Goal: Obtain resource: Obtain resource

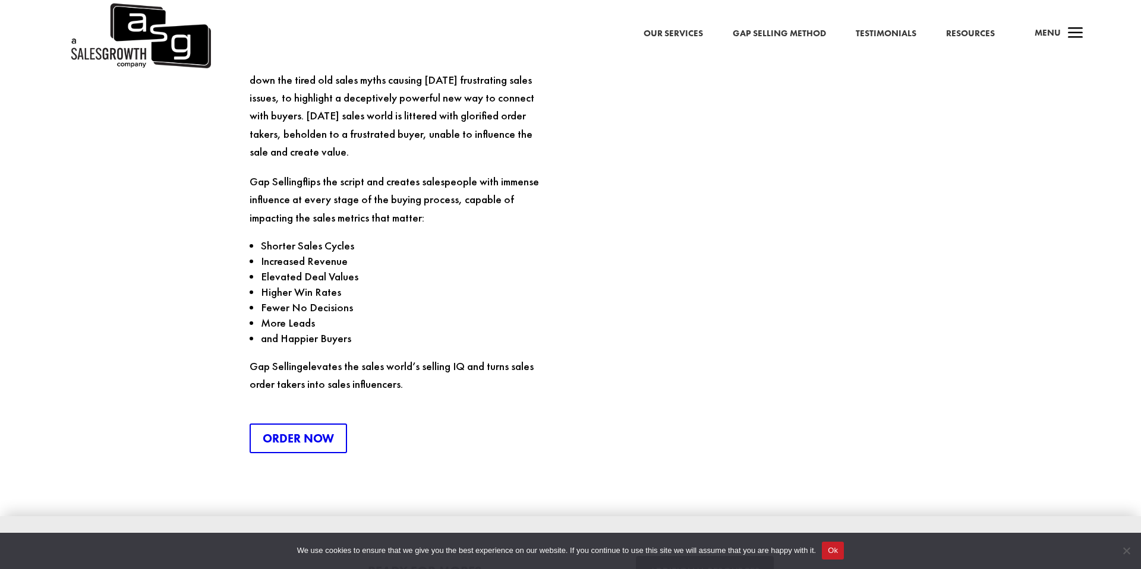
scroll to position [2983, 0]
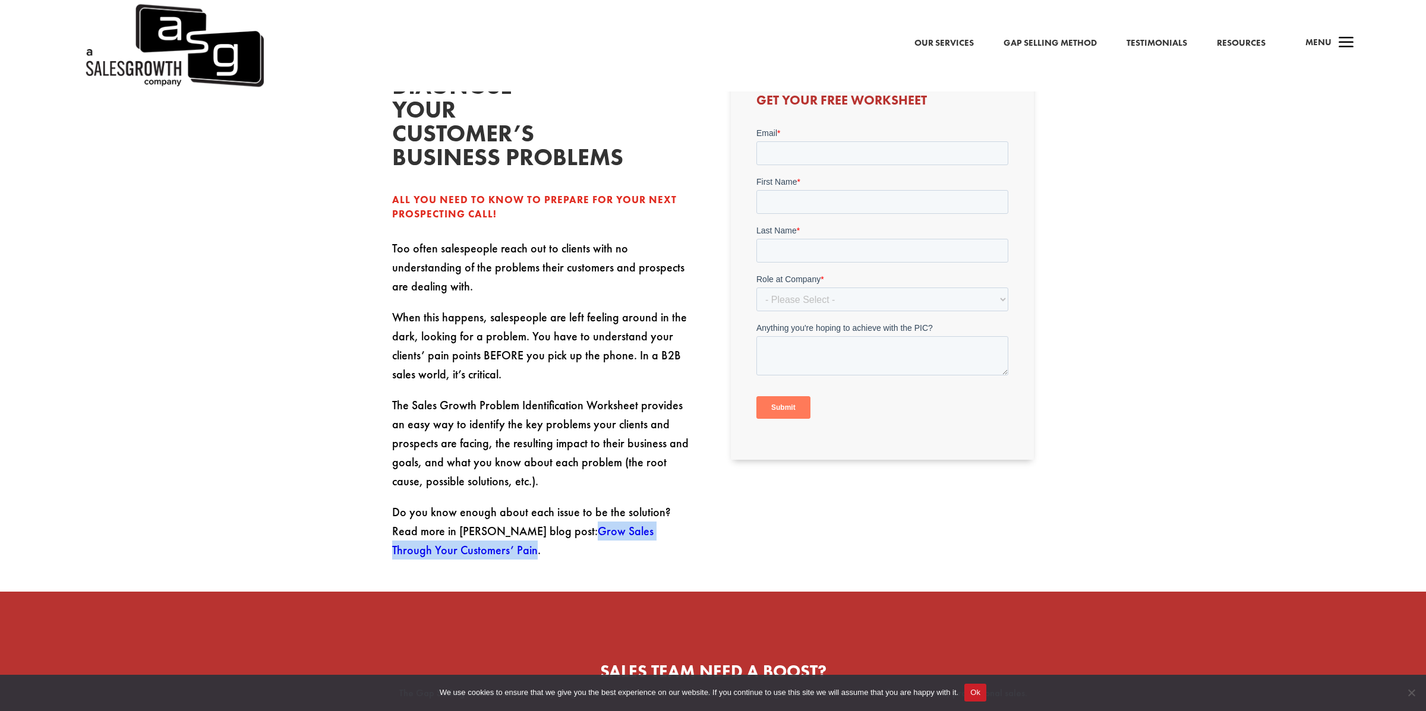
scroll to position [381, 0]
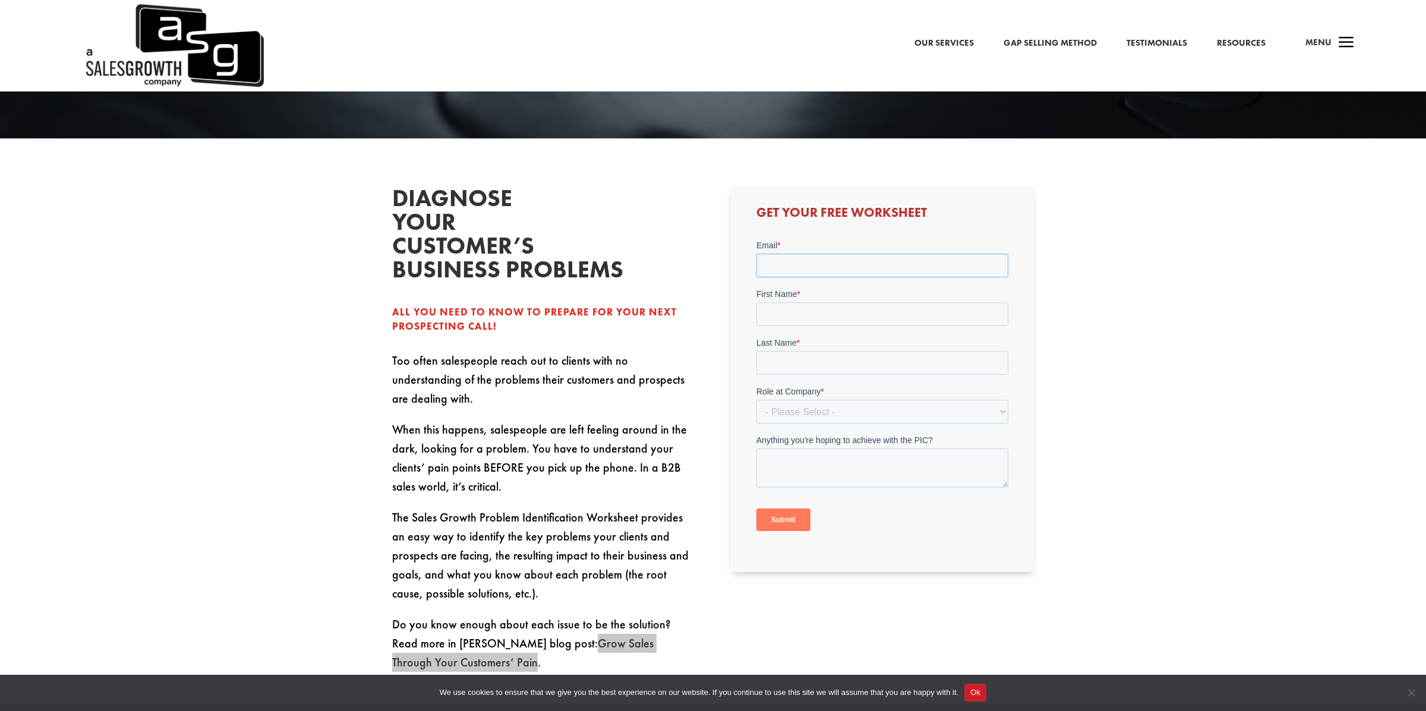
click at [818, 260] on input "Email *" at bounding box center [882, 266] width 252 height 24
type input "taz"
click at [781, 311] on div "First Name *" at bounding box center [882, 318] width 252 height 38
click at [778, 323] on input "First Name *" at bounding box center [882, 325] width 252 height 24
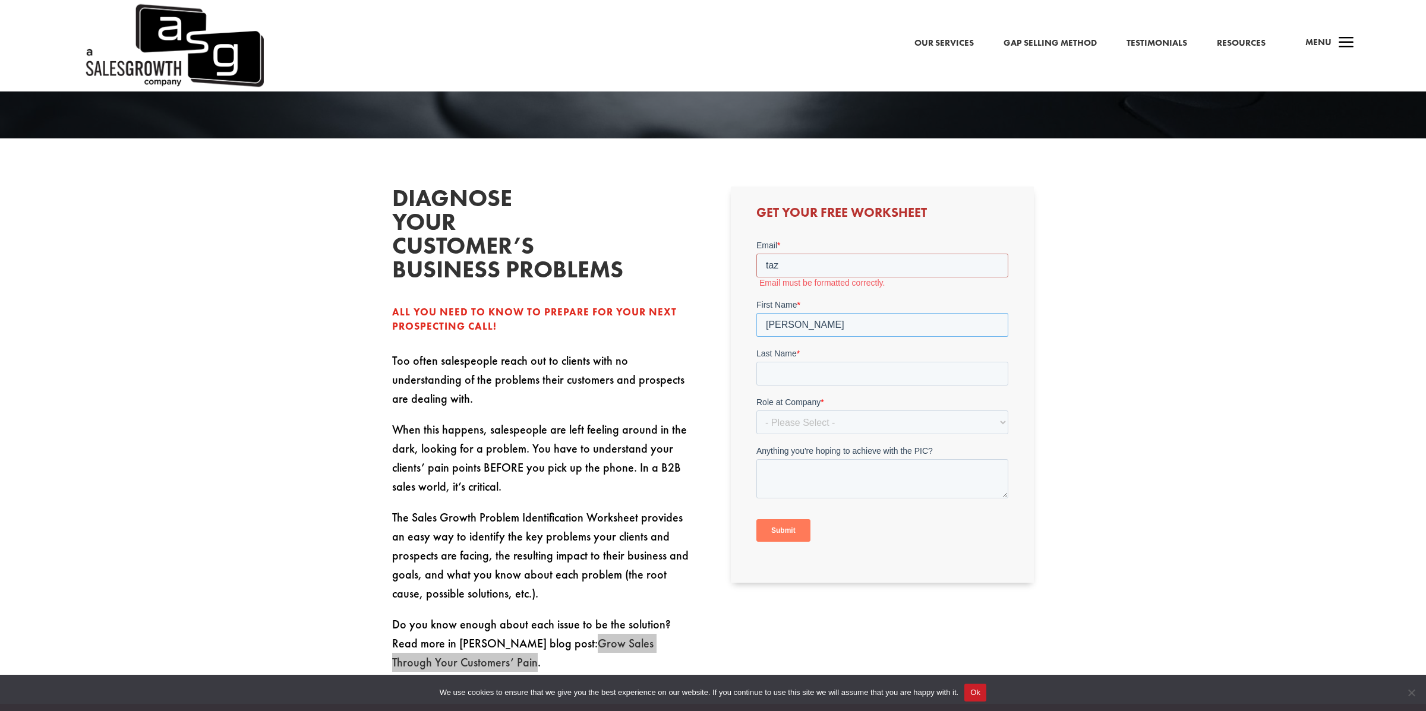
scroll to position [385, 0]
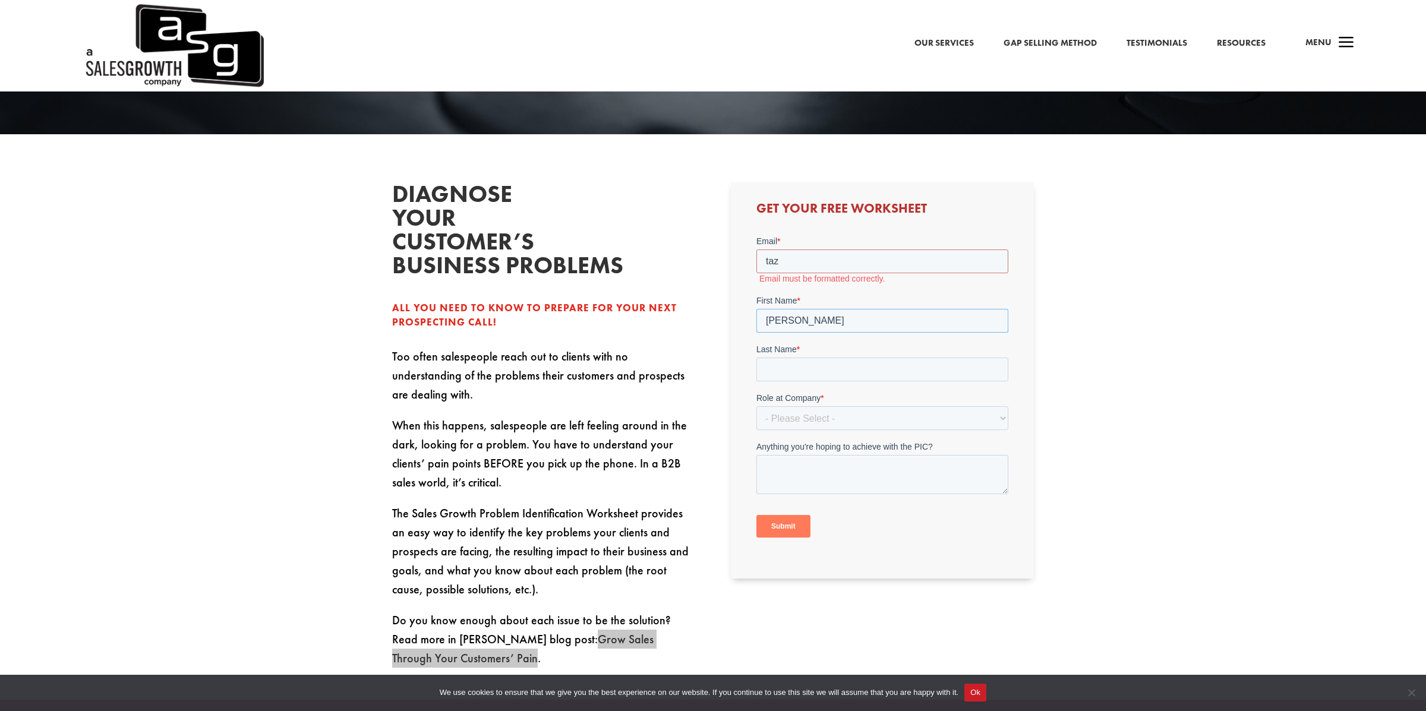
type input "Williams"
drag, startPoint x: 784, startPoint y: 261, endPoint x: 706, endPoint y: 249, distance: 78.7
click at [756, 249] on html "Email * taz Email must be formatted correctly. First Name * Williams Last Name …" at bounding box center [882, 397] width 252 height 324
type input "taz.biz888@gmail.com"
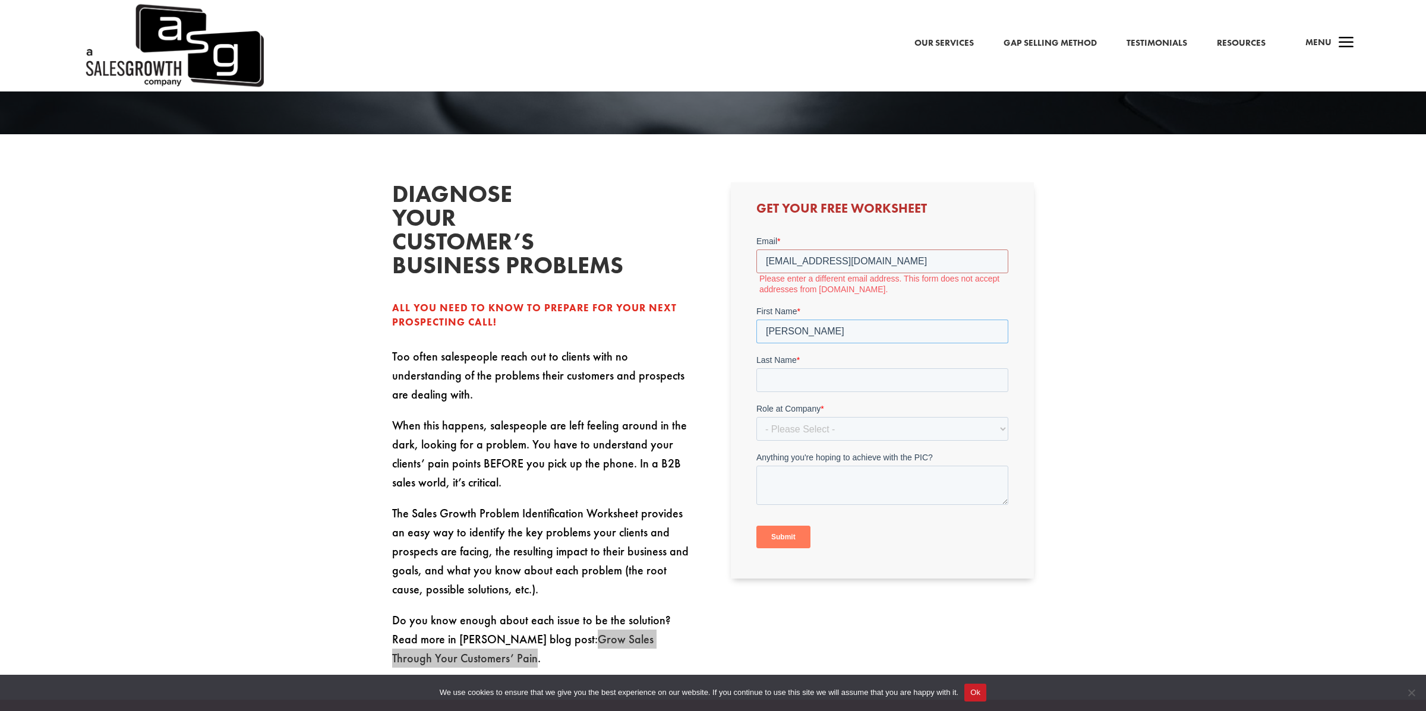
drag, startPoint x: 812, startPoint y: 308, endPoint x: 725, endPoint y: 306, distance: 87.3
click at [756, 306] on html "Email * taz.biz888@gmail.com Please enter a different email address. This form …" at bounding box center [882, 402] width 252 height 334
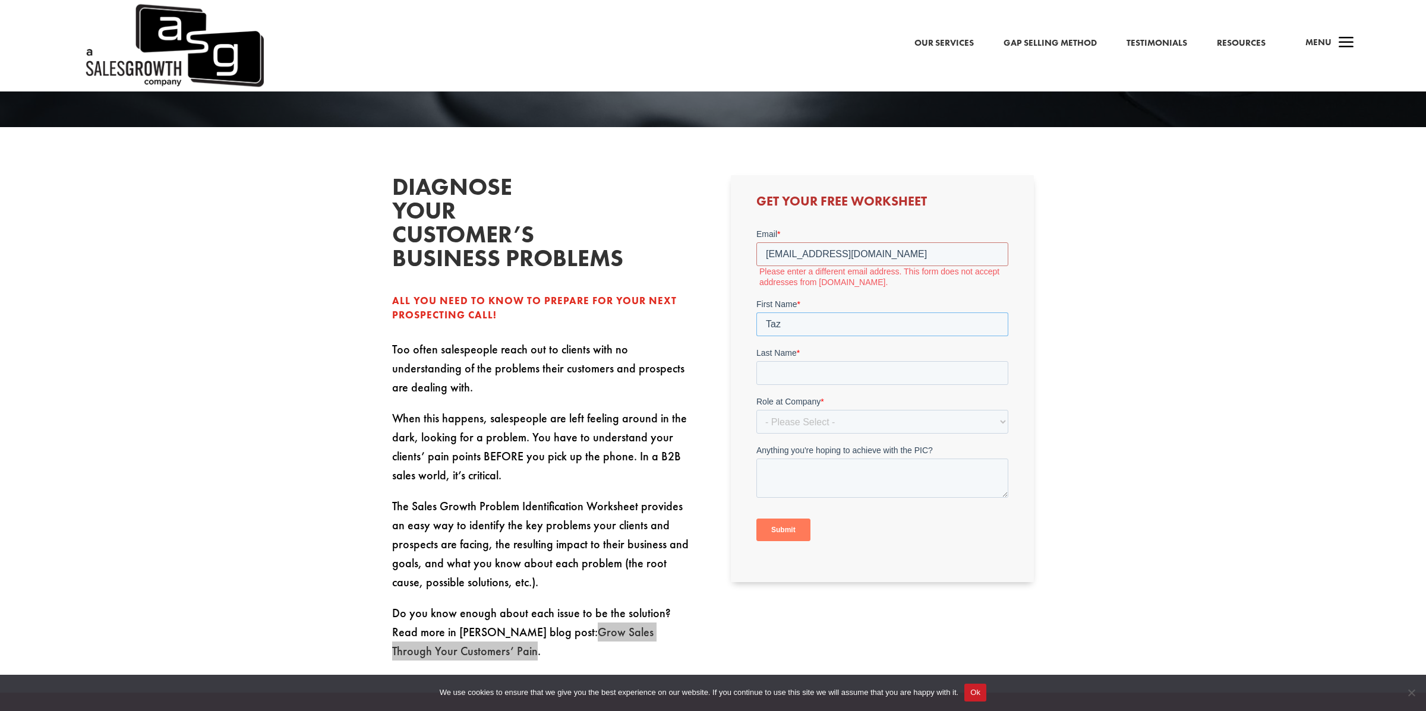
scroll to position [410, 0]
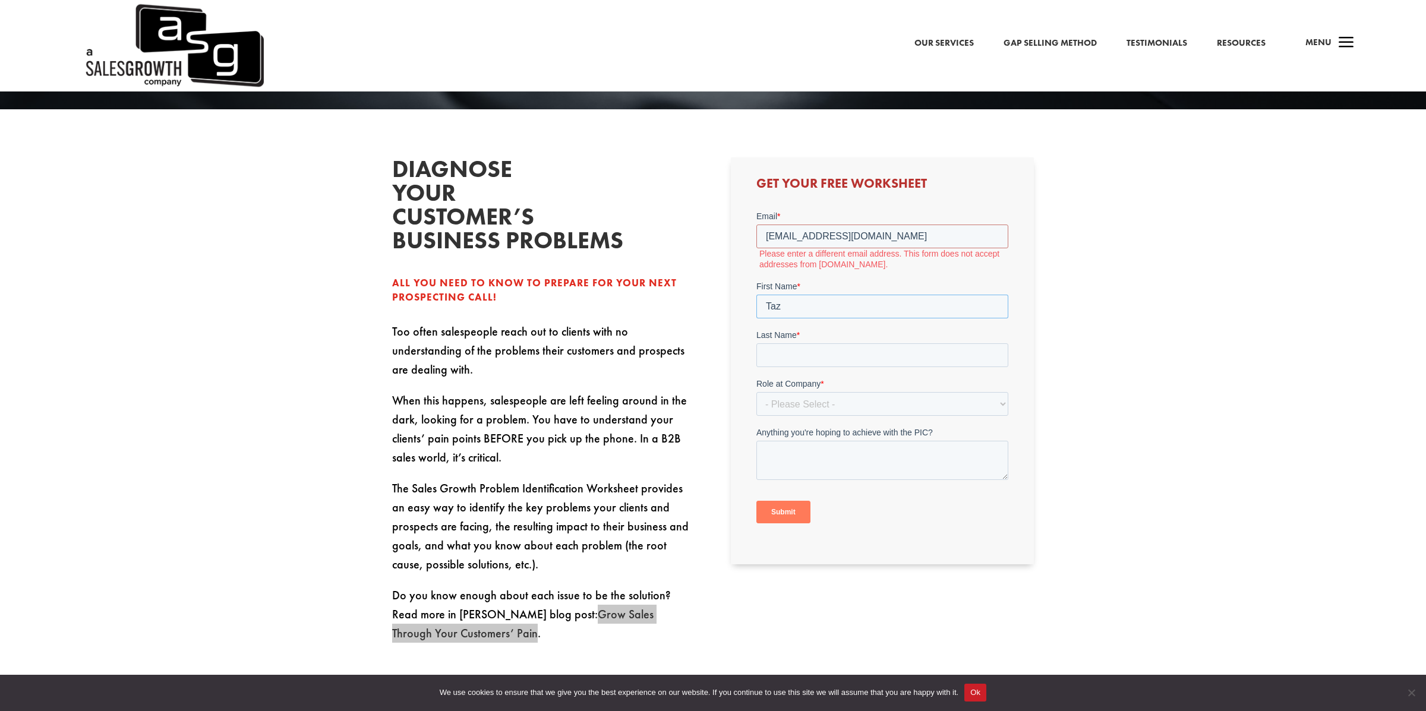
type input "Taz"
click at [599, 322] on p "Too often salespeople reach out to clients with no understanding of the problem…" at bounding box center [543, 356] width 303 height 69
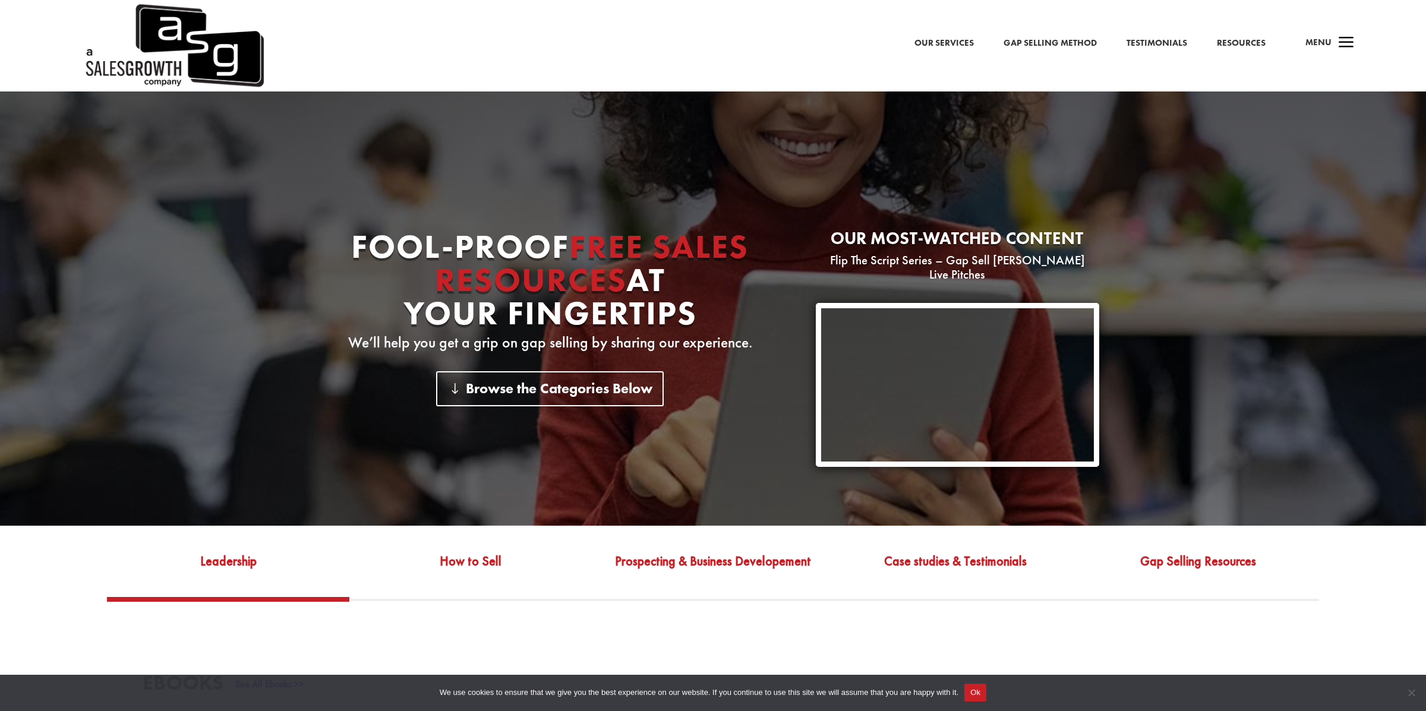
scroll to position [135, 0]
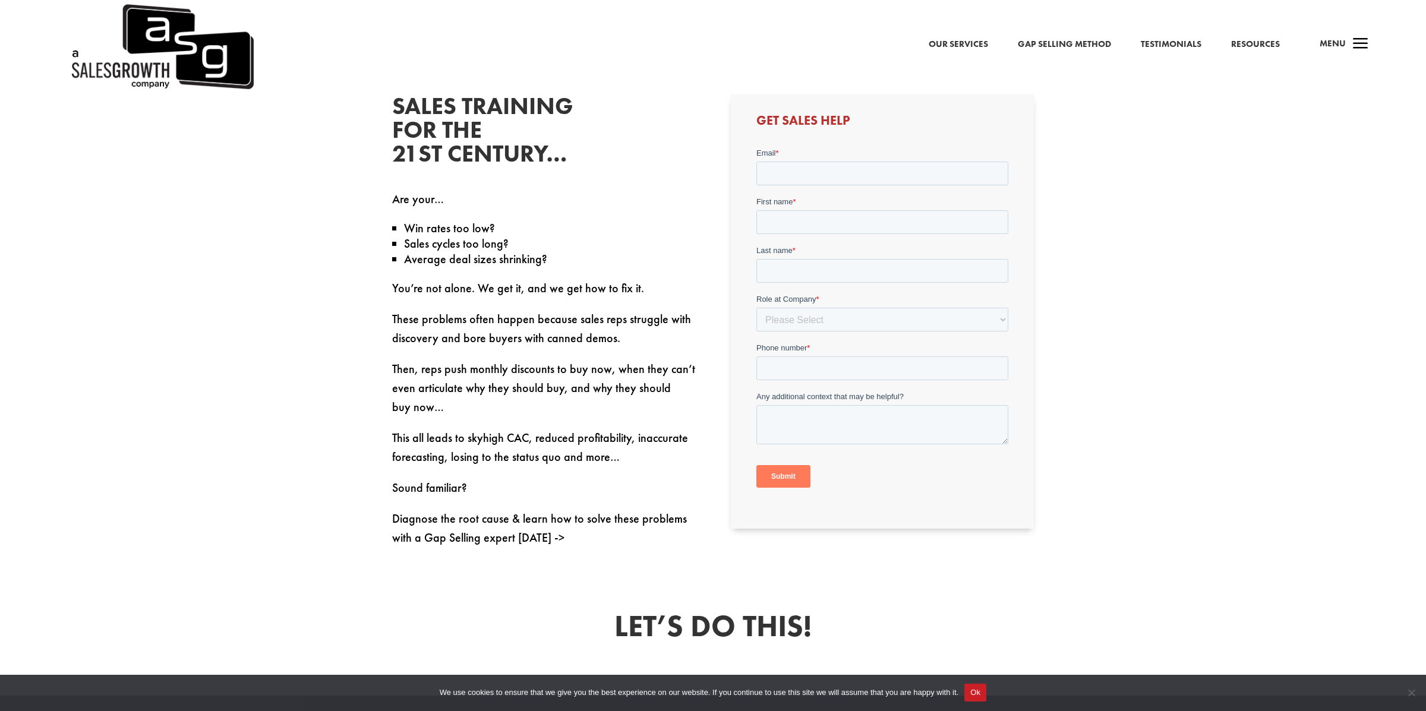
scroll to position [562, 0]
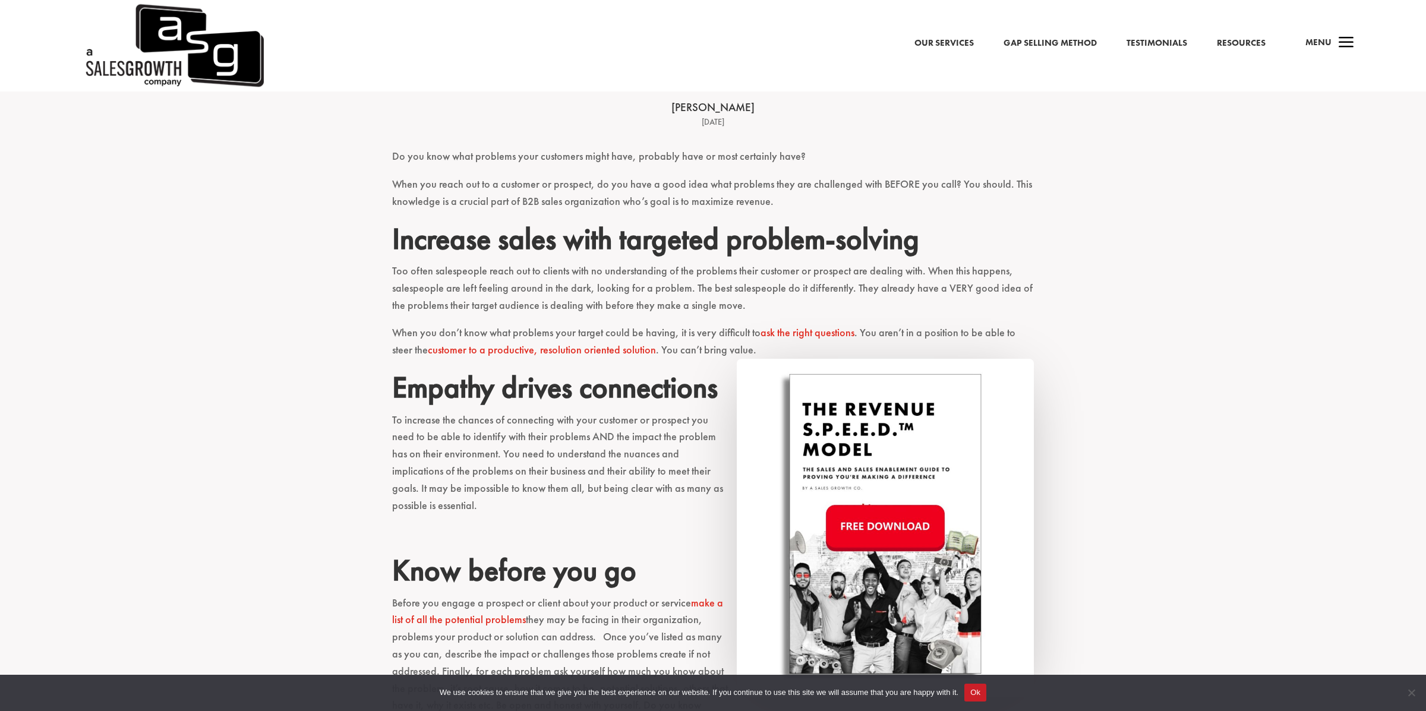
scroll to position [491, 0]
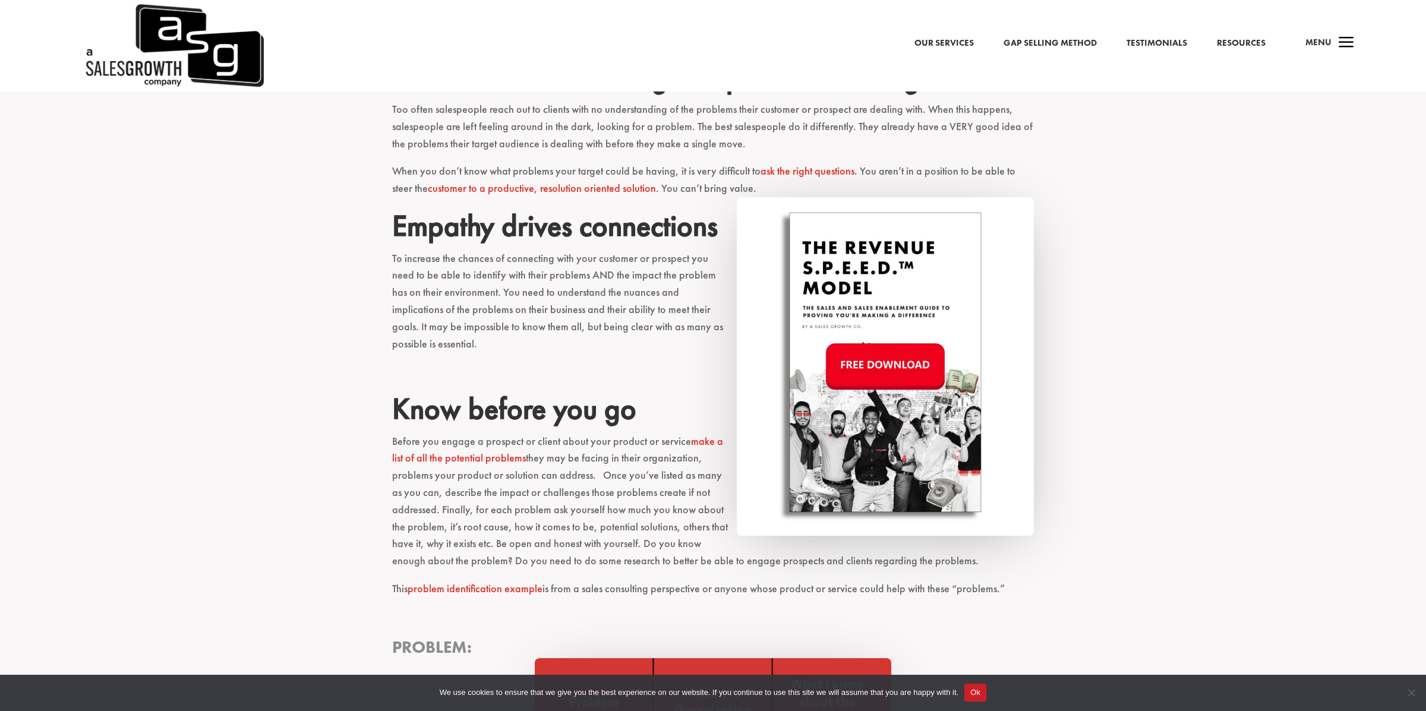
click at [899, 353] on img at bounding box center [885, 366] width 297 height 339
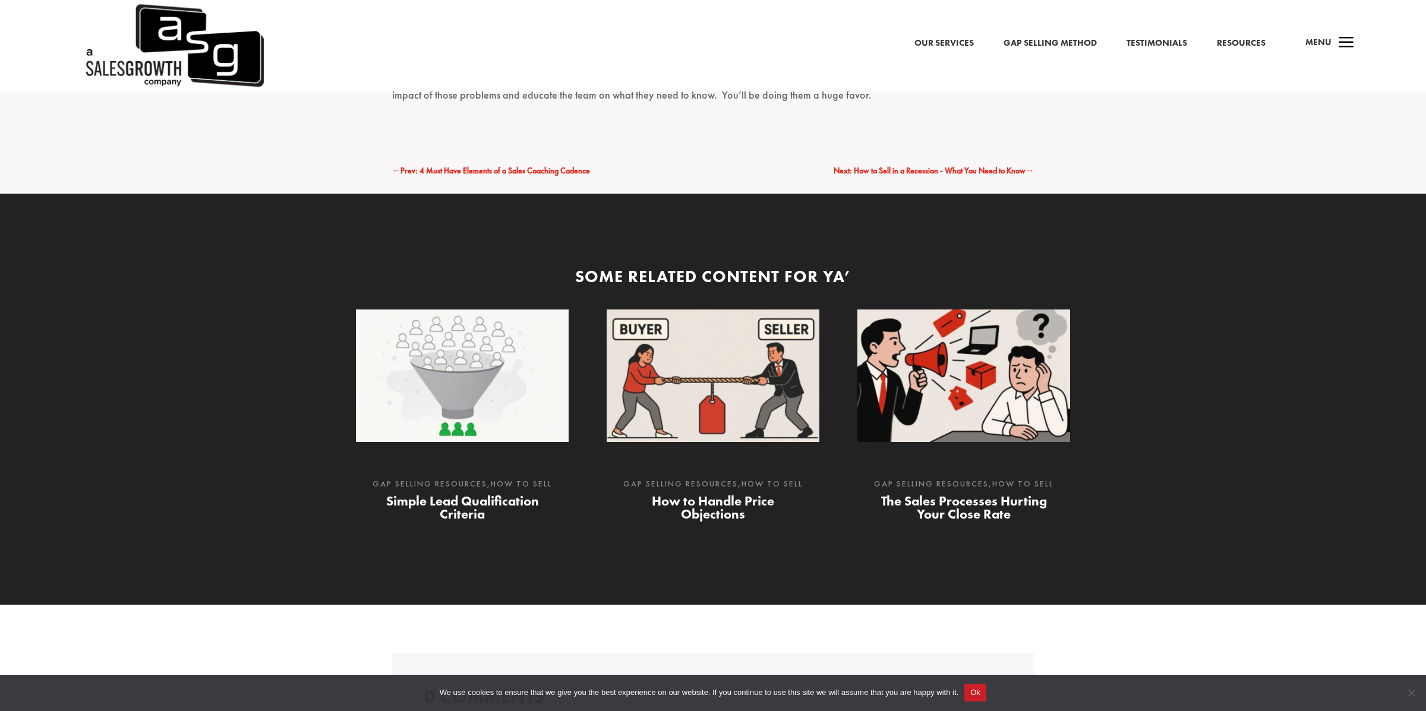
scroll to position [2917, 0]
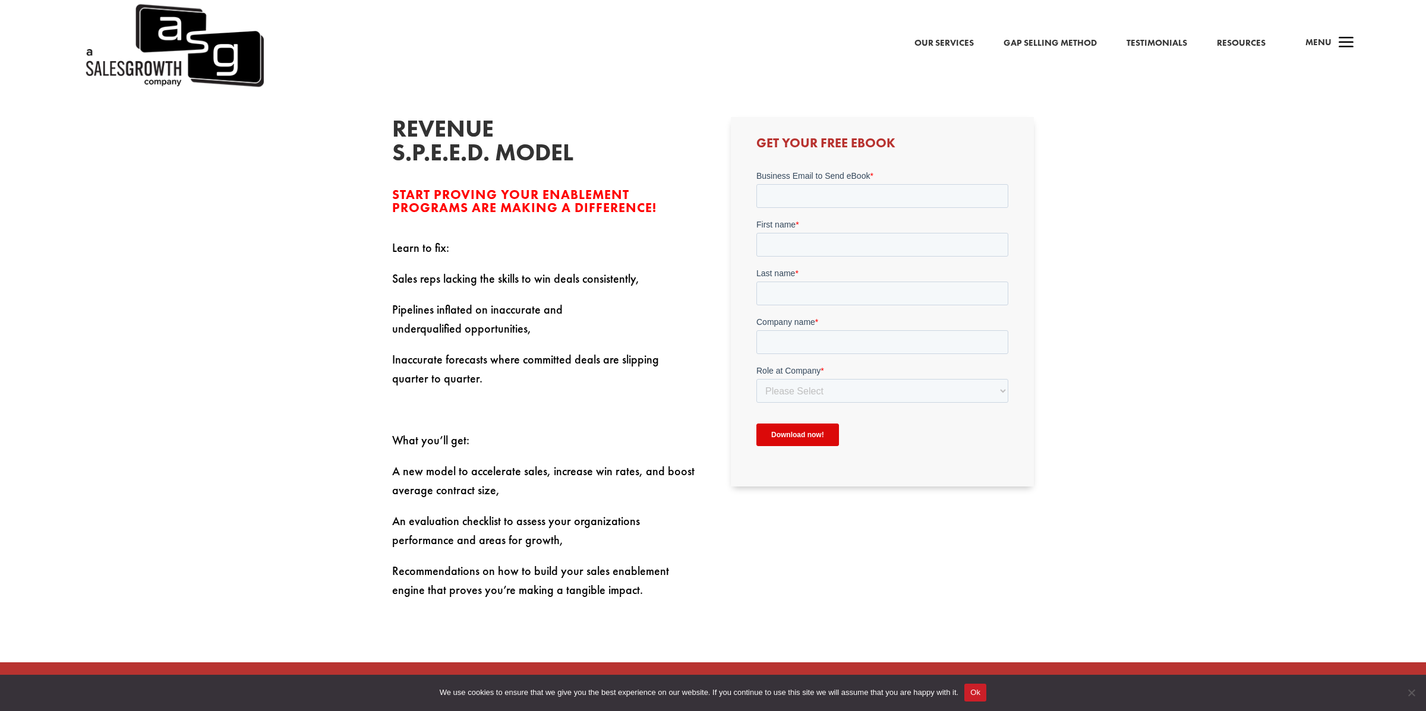
scroll to position [448, 0]
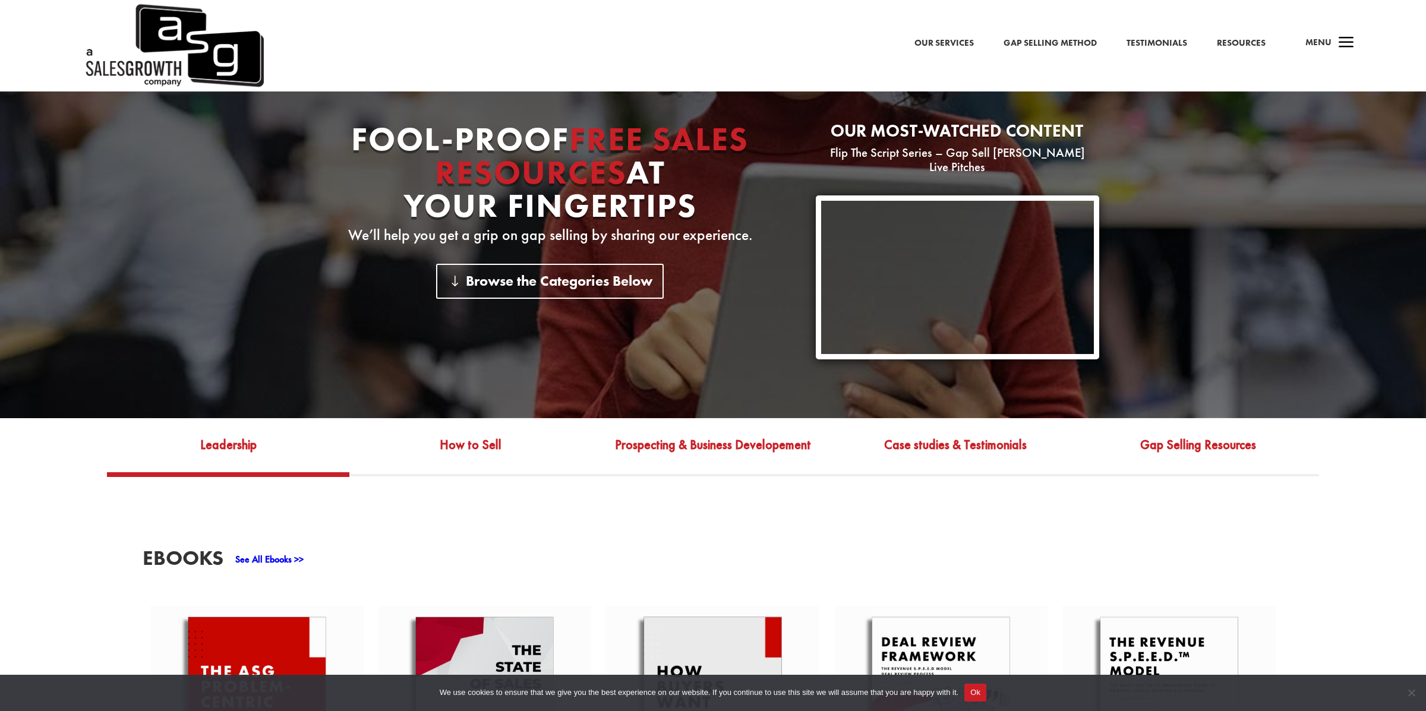
scroll to position [233, 0]
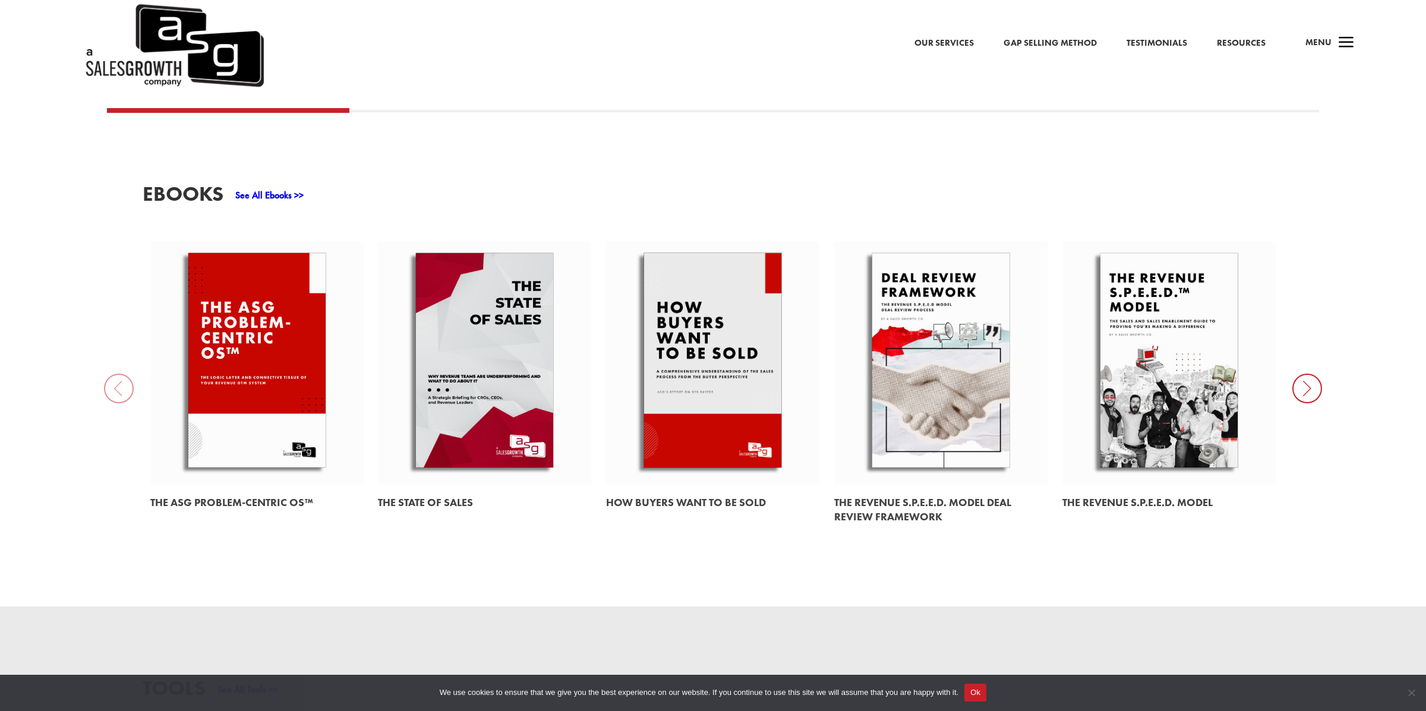
scroll to position [612, 0]
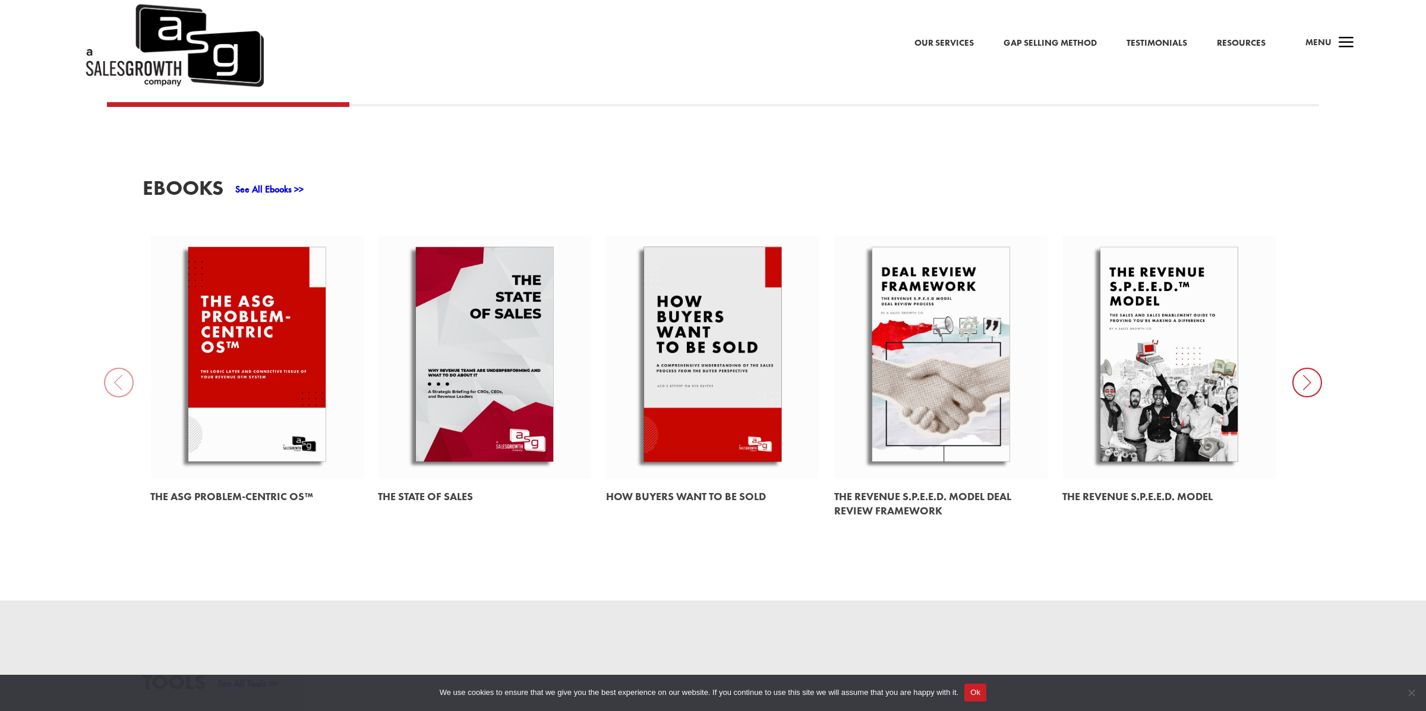
click at [1309, 371] on icon at bounding box center [1307, 383] width 30 height 30
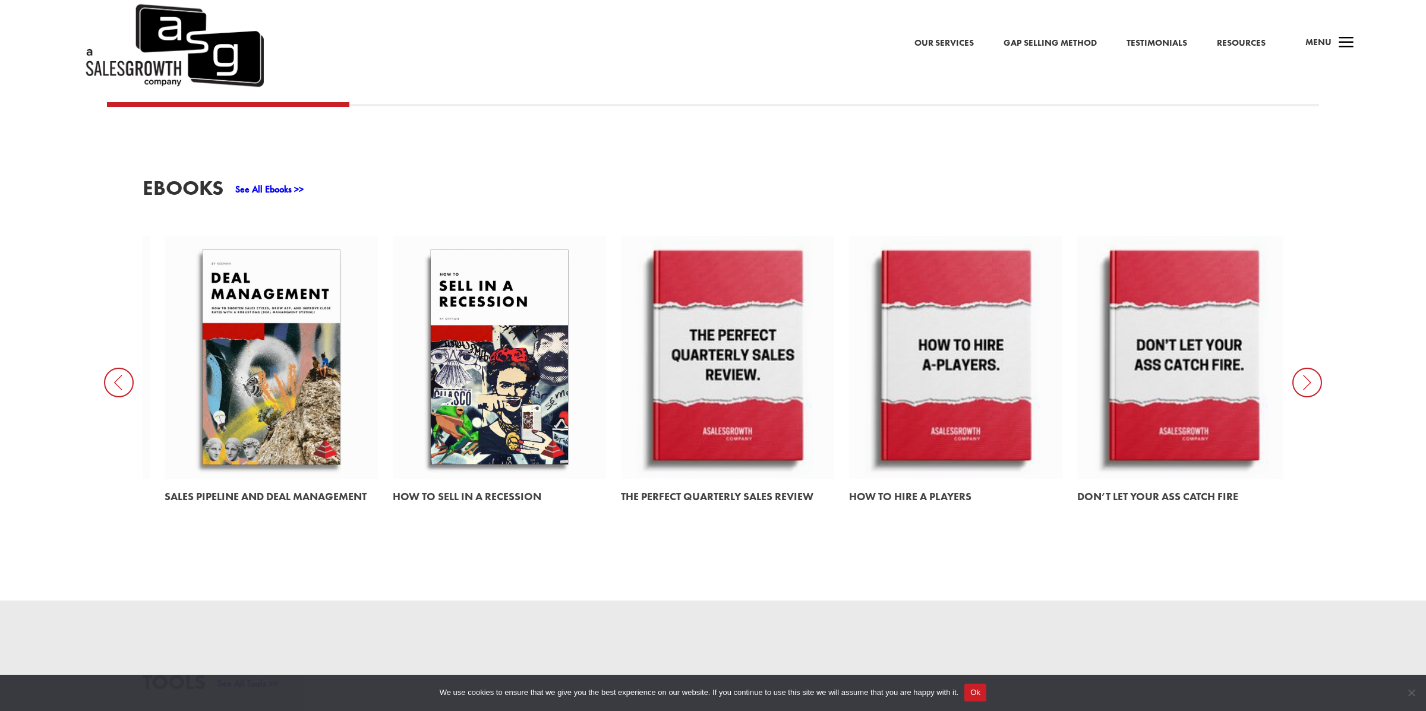
click at [1309, 372] on icon at bounding box center [1307, 383] width 30 height 30
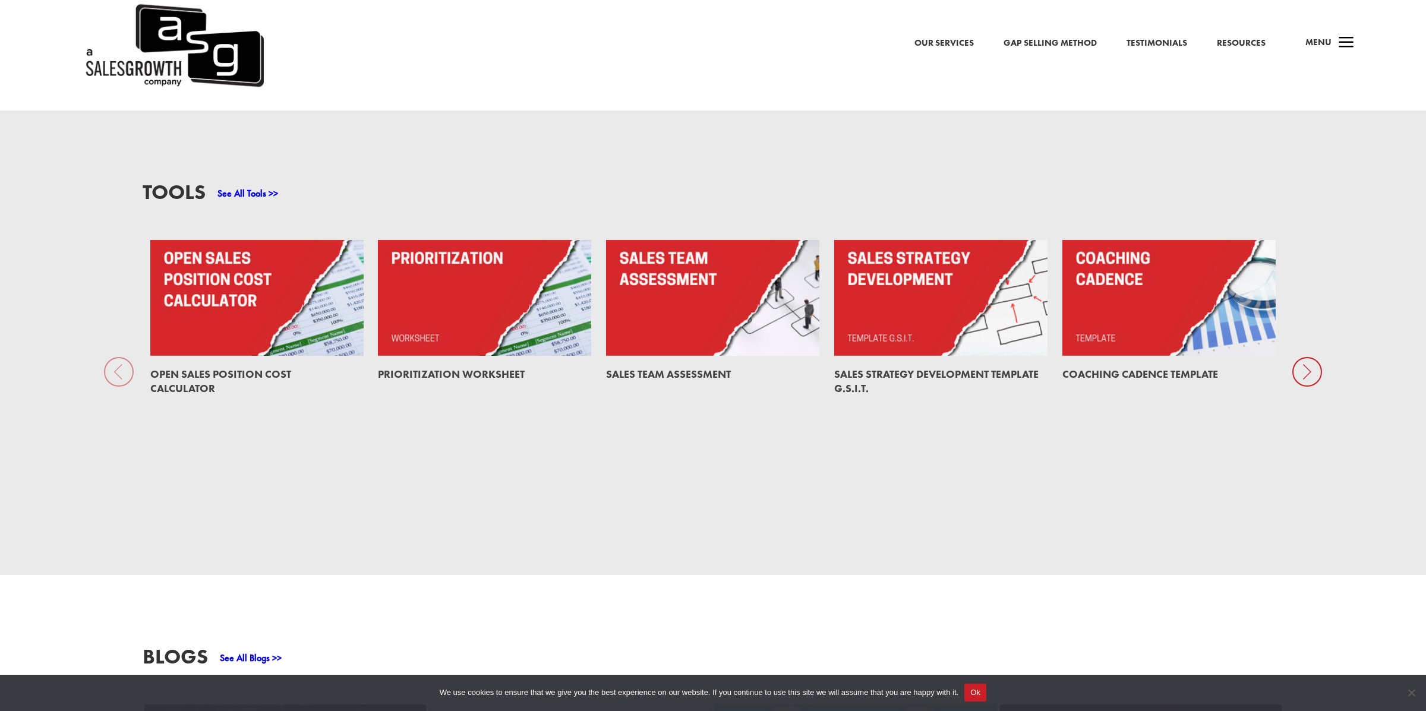
scroll to position [1106, 0]
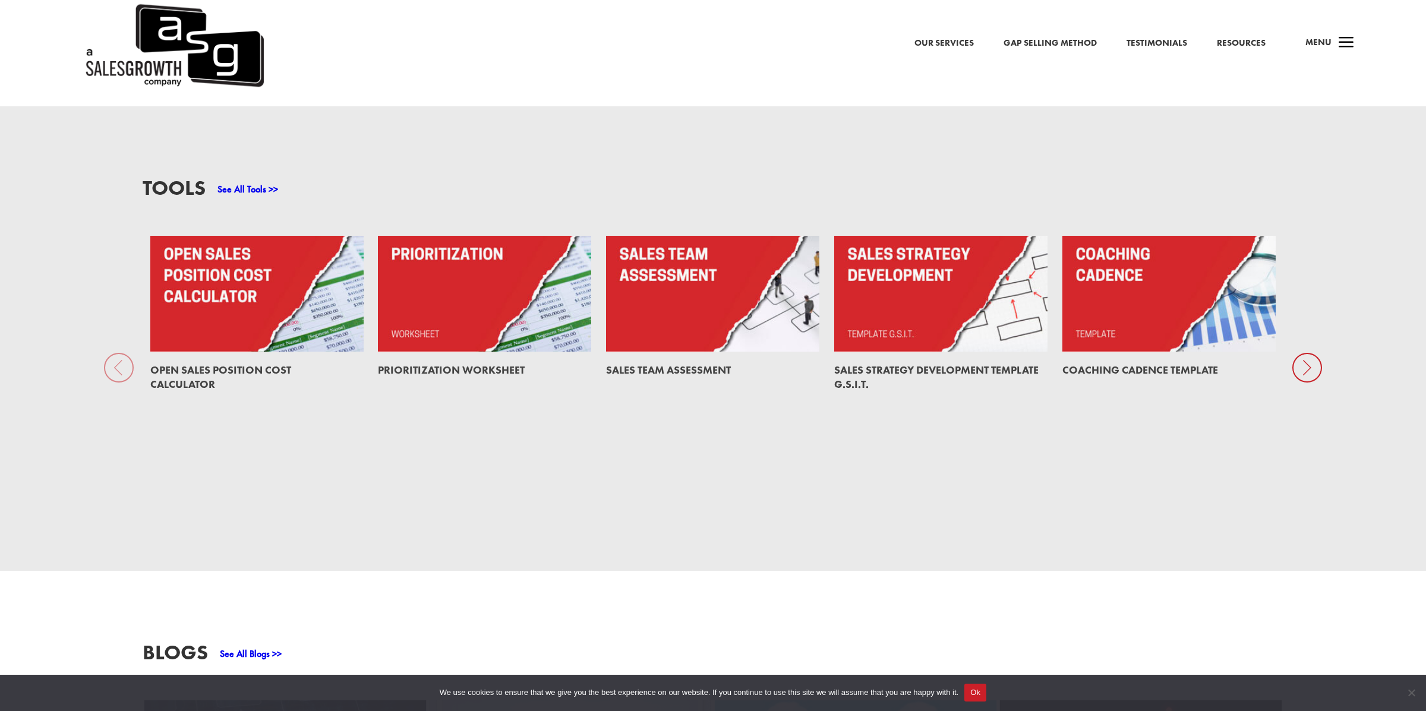
click at [906, 283] on link at bounding box center [940, 294] width 213 height 116
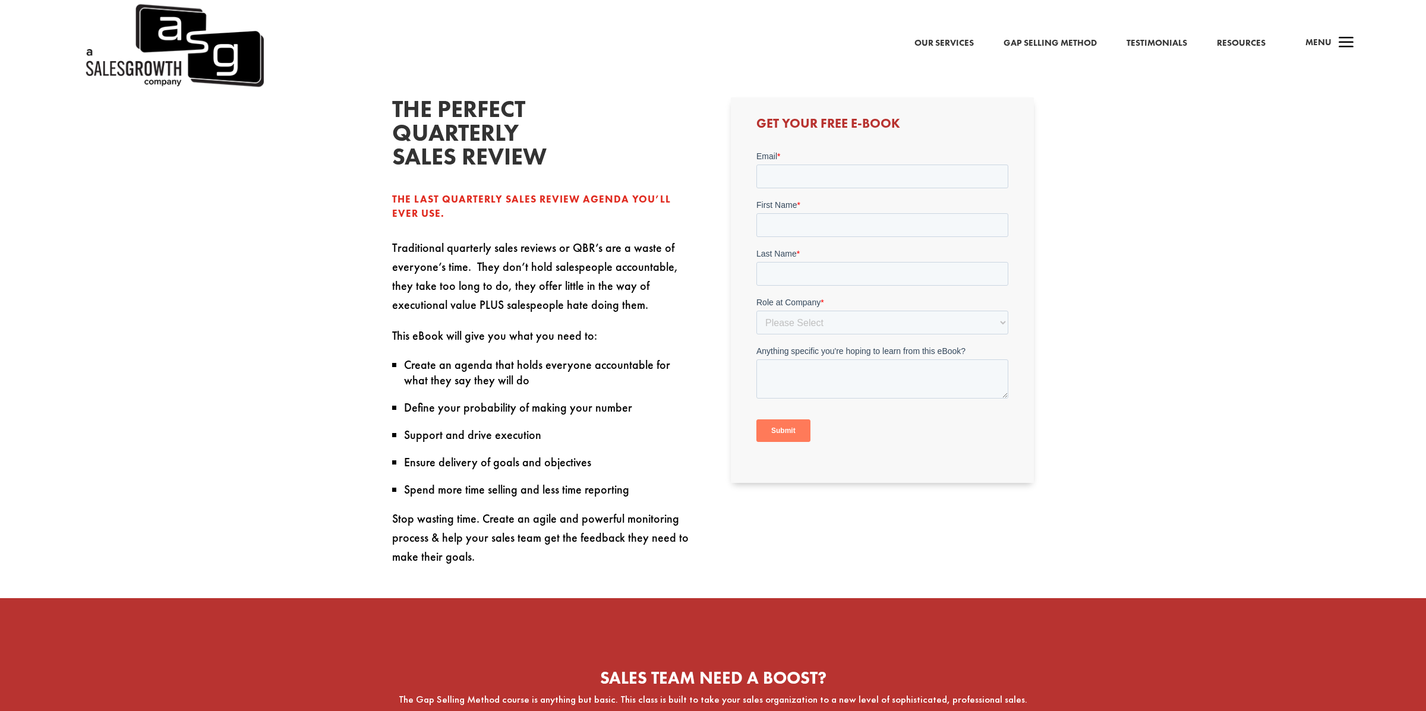
scroll to position [485, 0]
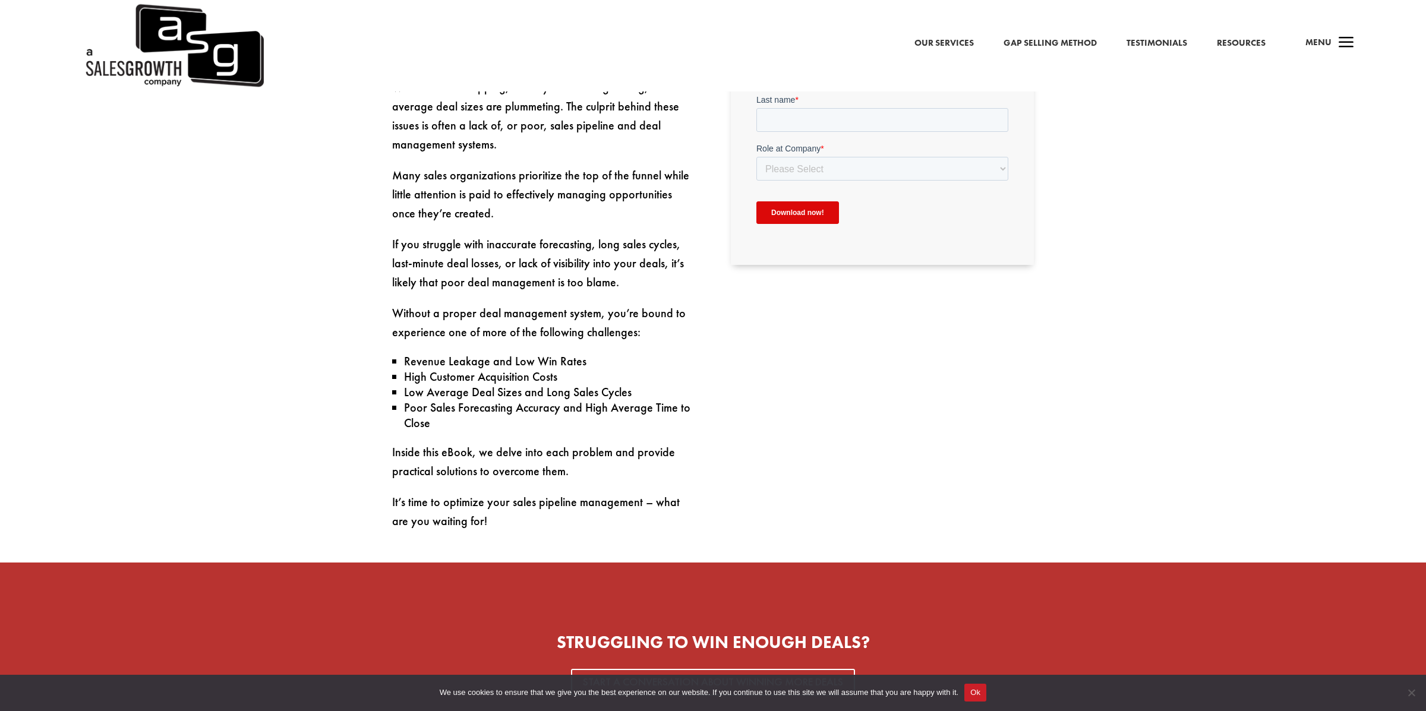
scroll to position [633, 0]
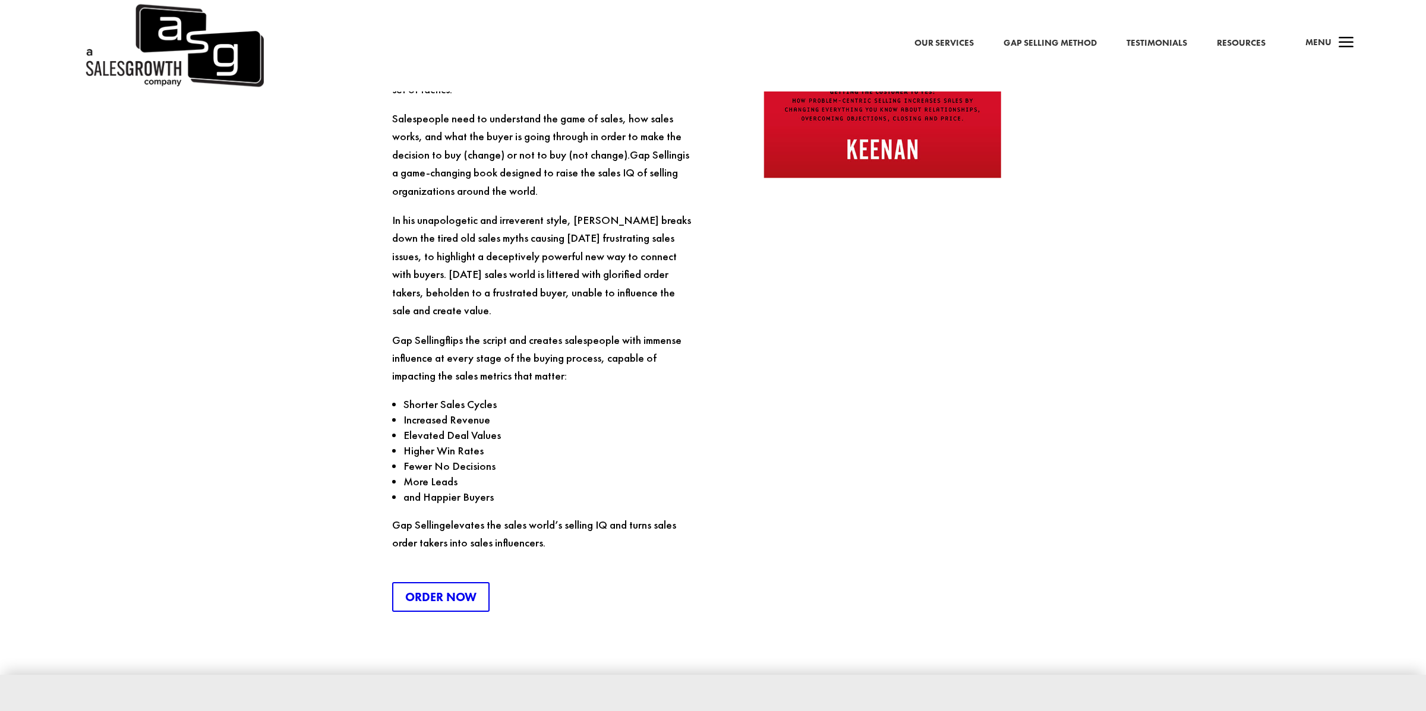
scroll to position [1562, 0]
